Goal: Information Seeking & Learning: Check status

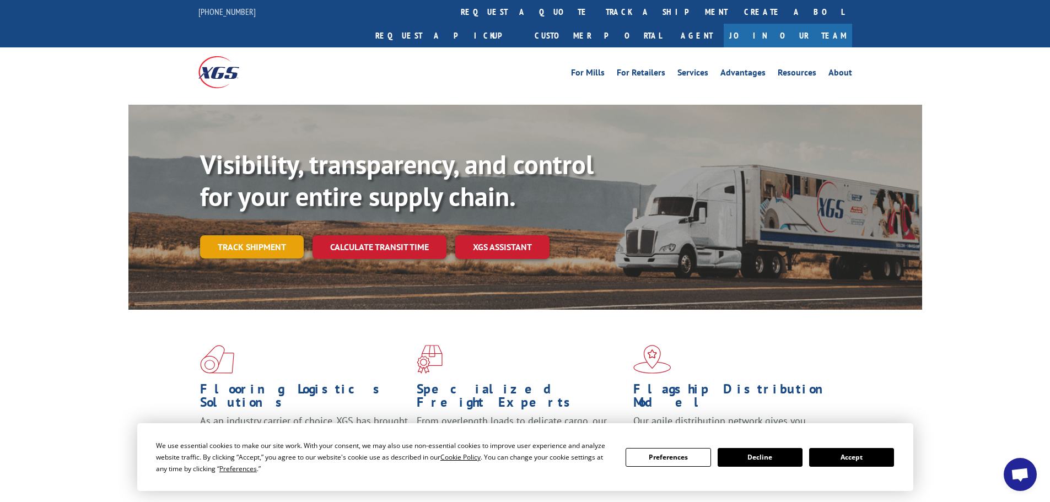
click at [258, 235] on link "Track shipment" at bounding box center [252, 246] width 104 height 23
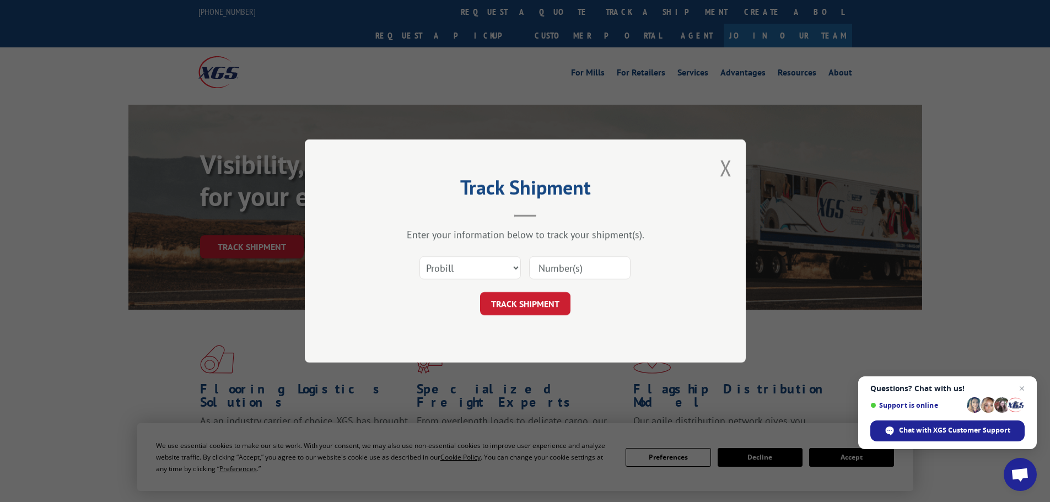
click at [584, 271] on input at bounding box center [579, 267] width 101 height 23
paste input "17523107"
type input "17523107"
click at [545, 300] on button "TRACK SHIPMENT" at bounding box center [525, 303] width 90 height 23
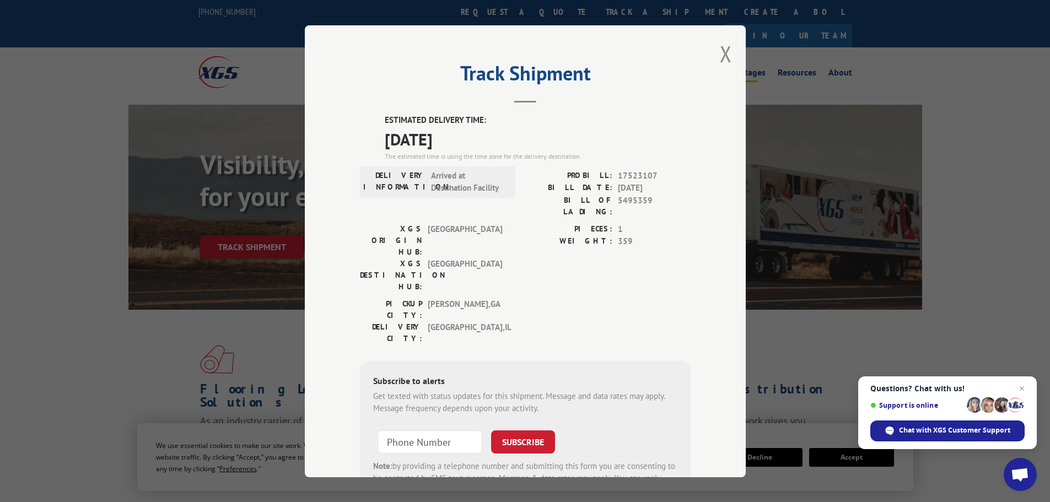
click at [720, 51] on button "Close modal" at bounding box center [726, 53] width 12 height 29
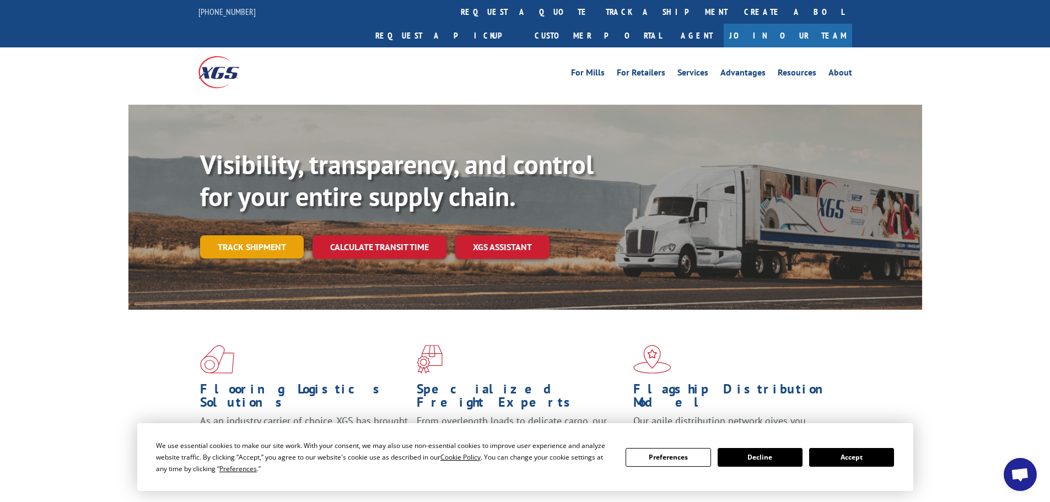
click at [270, 235] on link "Track shipment" at bounding box center [252, 246] width 104 height 23
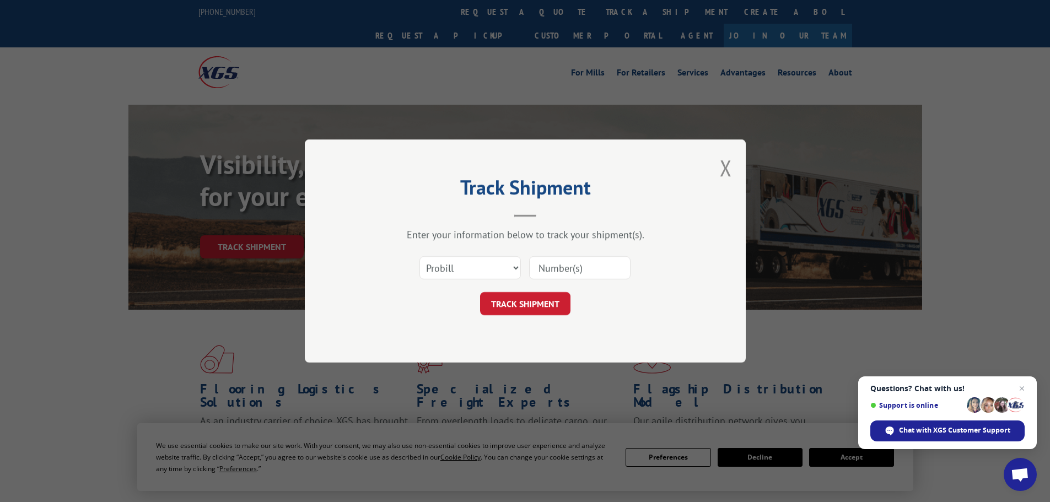
click at [557, 272] on input at bounding box center [579, 267] width 101 height 23
paste input "17518371"
type input "17518371"
click at [528, 310] on button "TRACK SHIPMENT" at bounding box center [525, 303] width 90 height 23
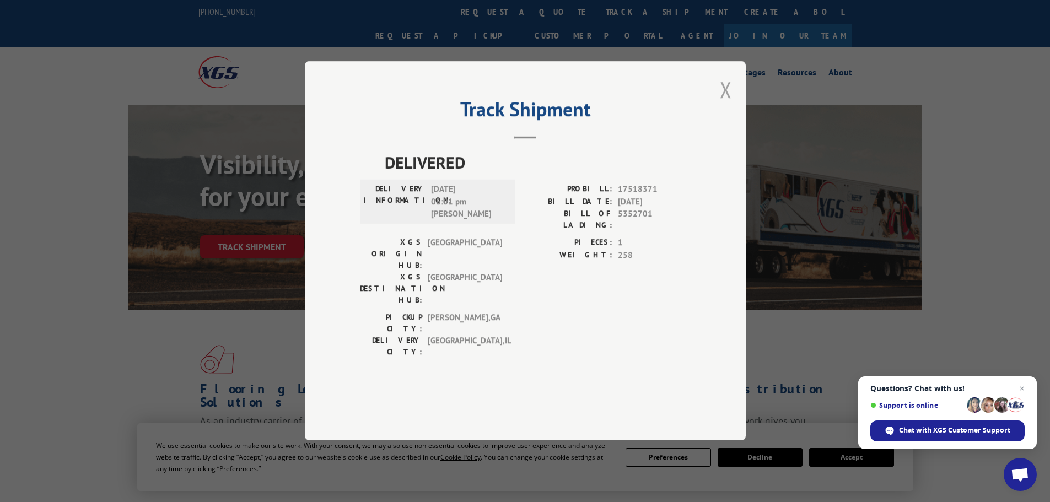
click at [727, 104] on button "Close modal" at bounding box center [726, 89] width 12 height 29
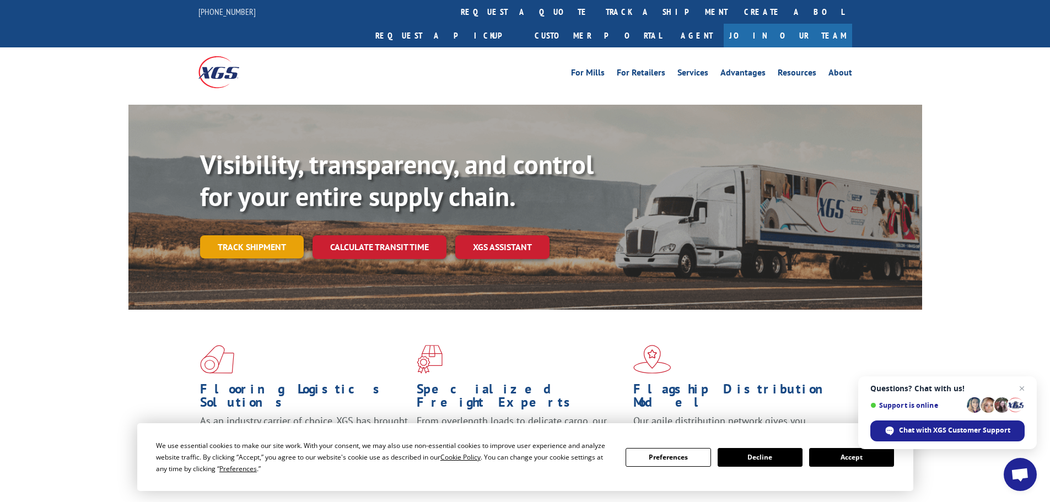
click at [264, 235] on link "Track shipment" at bounding box center [252, 246] width 104 height 23
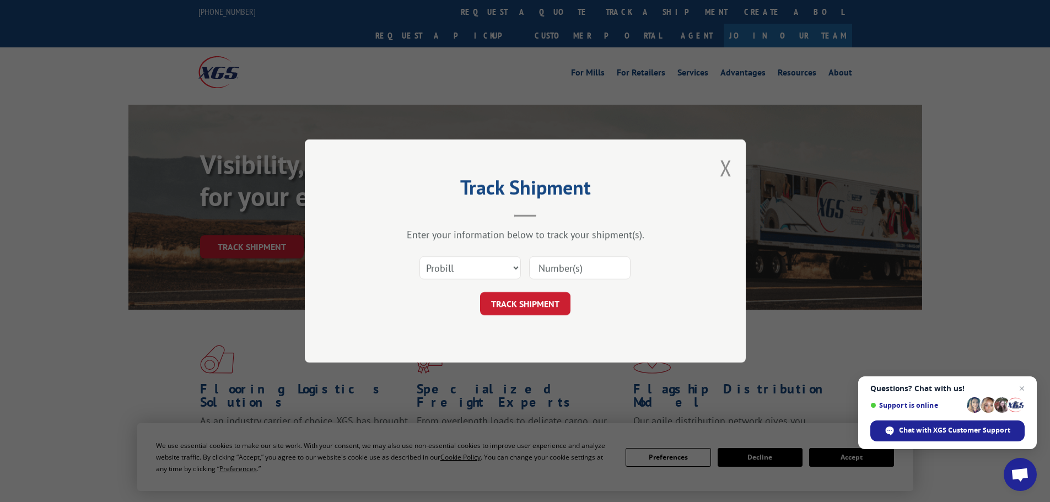
click at [552, 273] on input at bounding box center [579, 267] width 101 height 23
paste input "17518371"
type input "17518371"
